Goal: Task Accomplishment & Management: Use online tool/utility

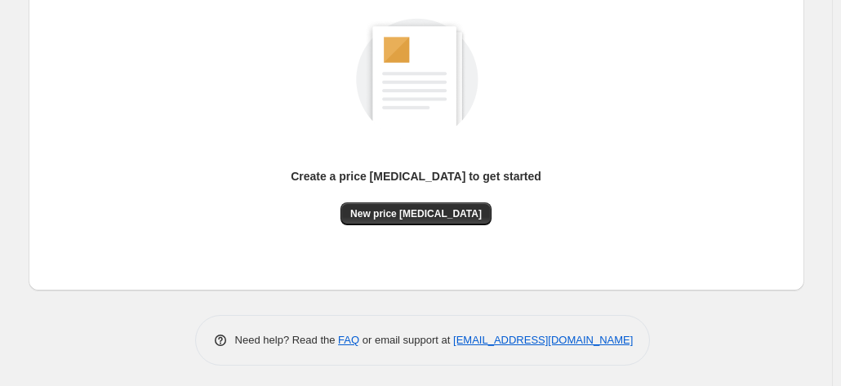
scroll to position [224, 0]
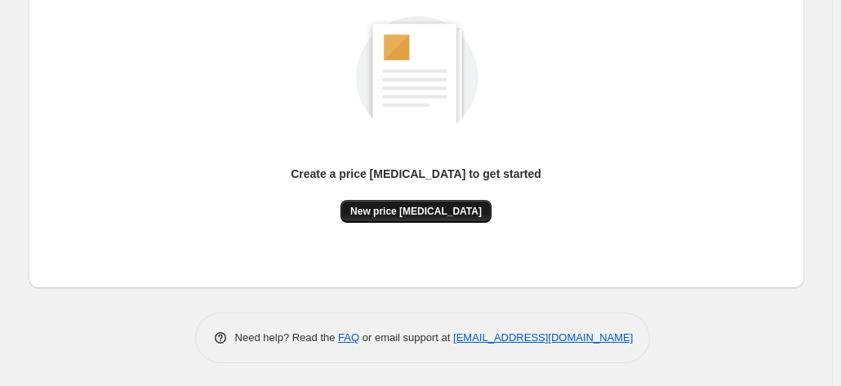
click at [418, 210] on span "New price change job" at bounding box center [415, 211] width 131 height 13
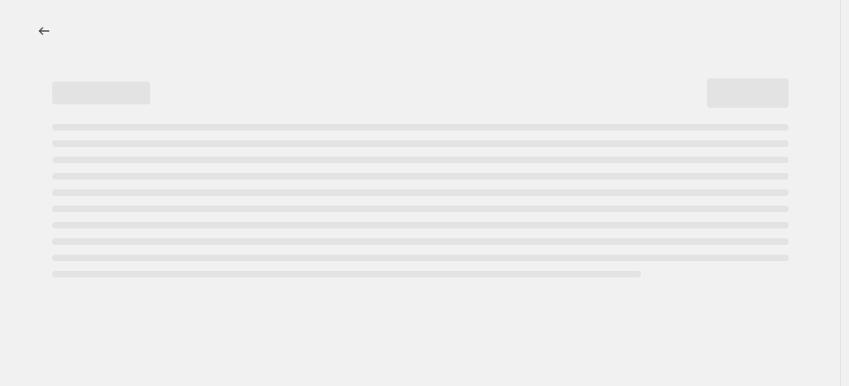
select select "percentage"
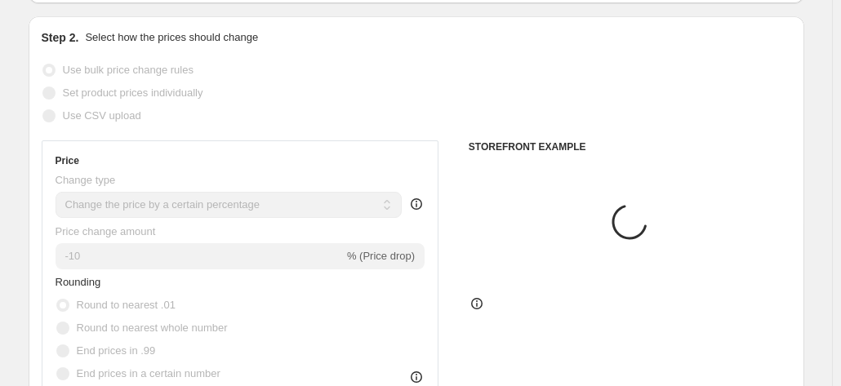
scroll to position [245, 0]
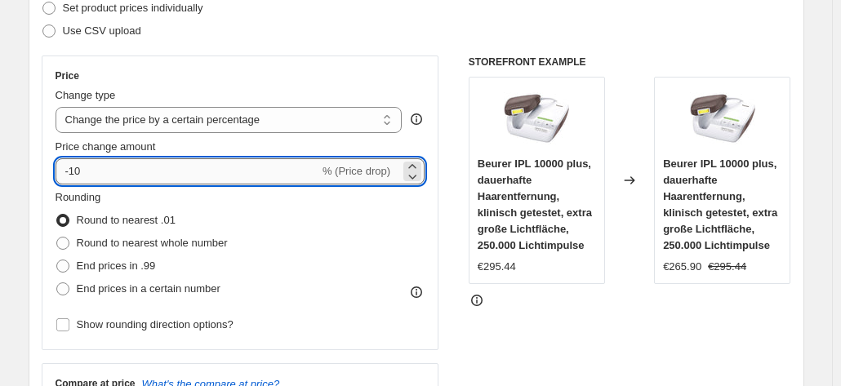
click at [135, 179] on input "-10" at bounding box center [187, 171] width 264 height 26
type input "-1"
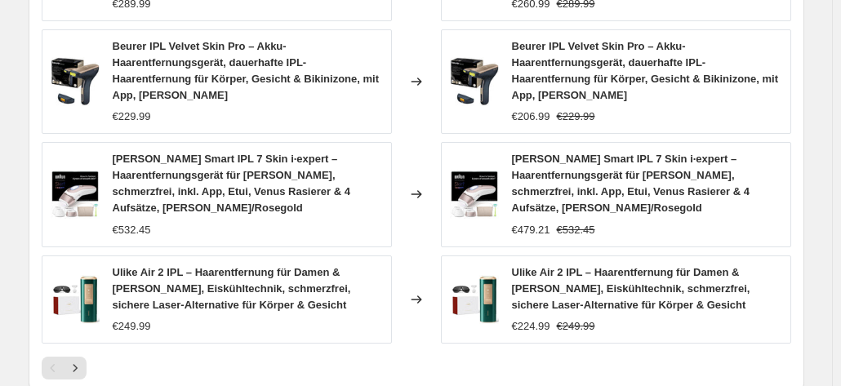
scroll to position [1382, 0]
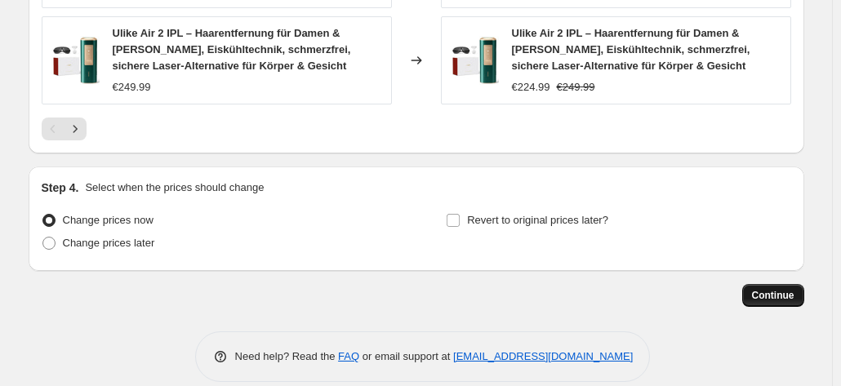
type input "-30"
click at [755, 284] on button "Continue" at bounding box center [773, 295] width 62 height 23
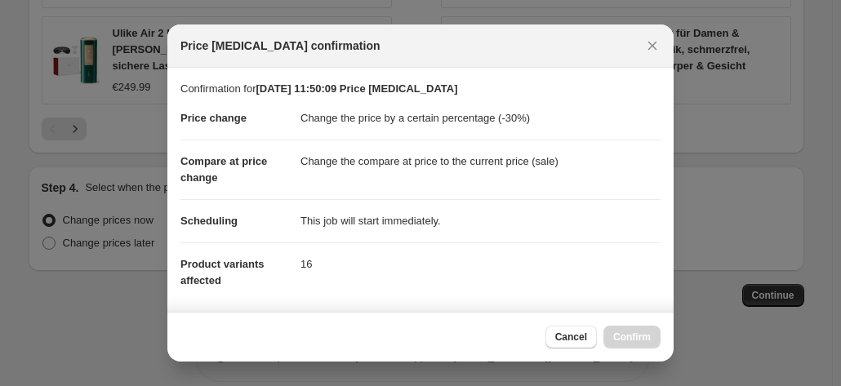
click at [641, 339] on div "Cancel Confirm" at bounding box center [602, 337] width 115 height 23
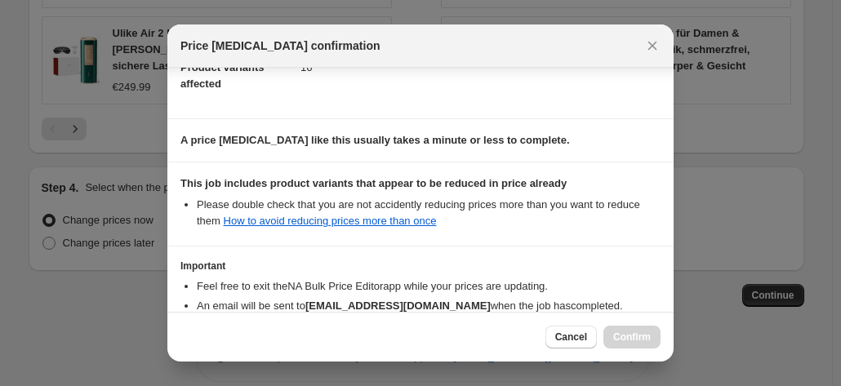
scroll to position [298, 0]
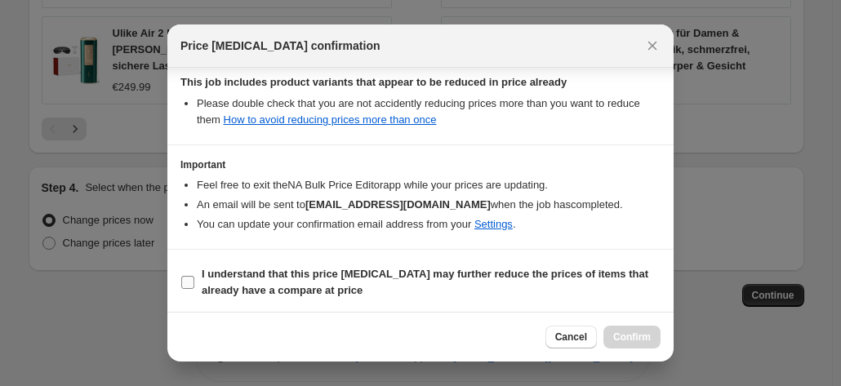
click at [183, 278] on input "I understand that this price change job may further reduce the prices of items …" at bounding box center [187, 282] width 13 height 13
checkbox input "true"
click at [645, 336] on span "Confirm" at bounding box center [632, 337] width 38 height 13
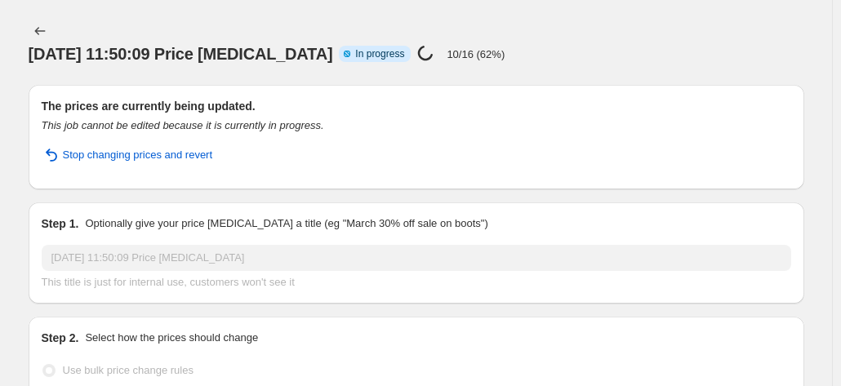
select select "percentage"
